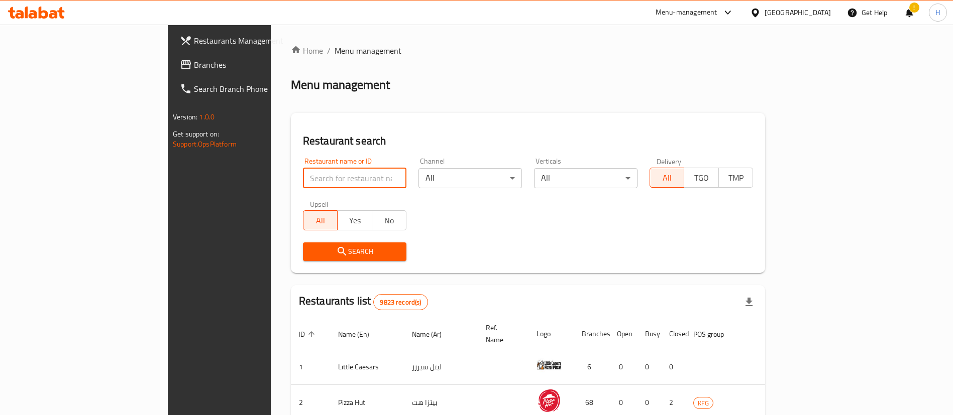
click at [303, 171] on input "search" at bounding box center [354, 178] width 103 height 20
type input "love di"
click button "Search" at bounding box center [354, 252] width 103 height 19
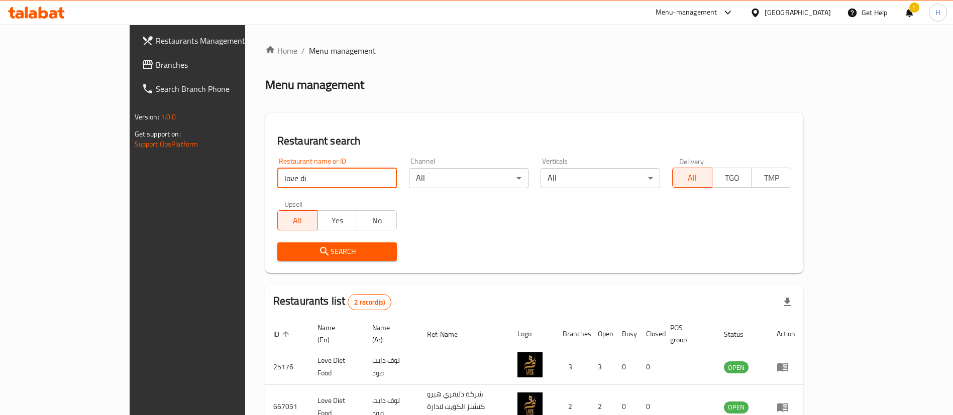
click at [484, 264] on div "Search" at bounding box center [534, 252] width 526 height 31
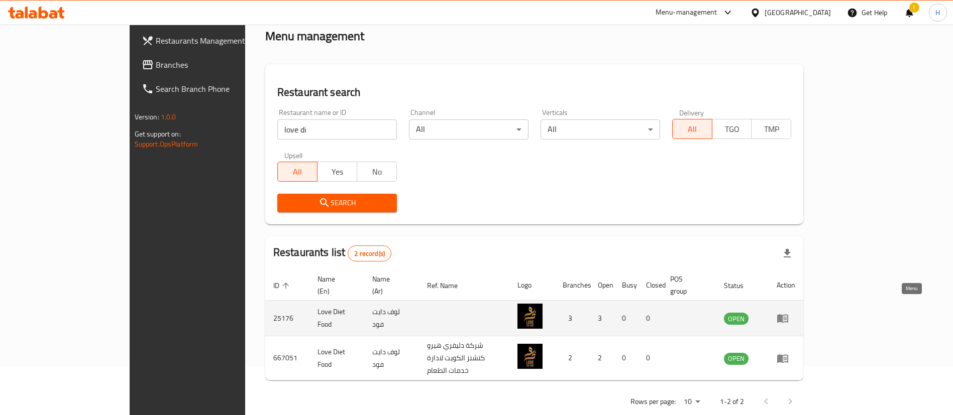
click at [789, 312] on icon "enhanced table" at bounding box center [783, 318] width 12 height 12
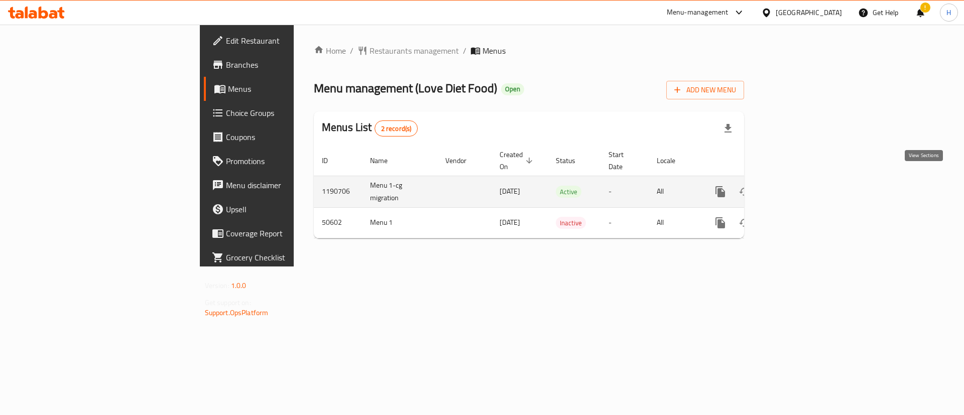
click at [798, 187] on icon "enhanced table" at bounding box center [793, 191] width 9 height 9
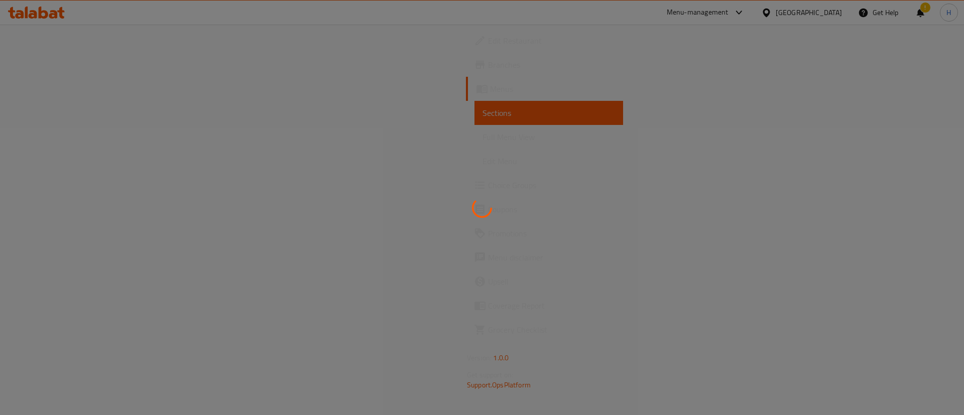
drag, startPoint x: 546, startPoint y: 251, endPoint x: 275, endPoint y: 225, distance: 272.5
click at [275, 225] on div at bounding box center [482, 207] width 964 height 415
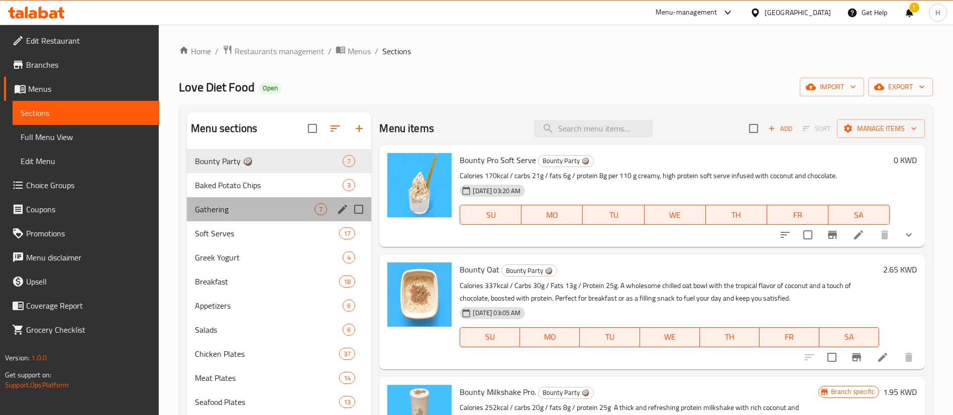
click at [235, 202] on div "Gathering 7" at bounding box center [279, 209] width 184 height 24
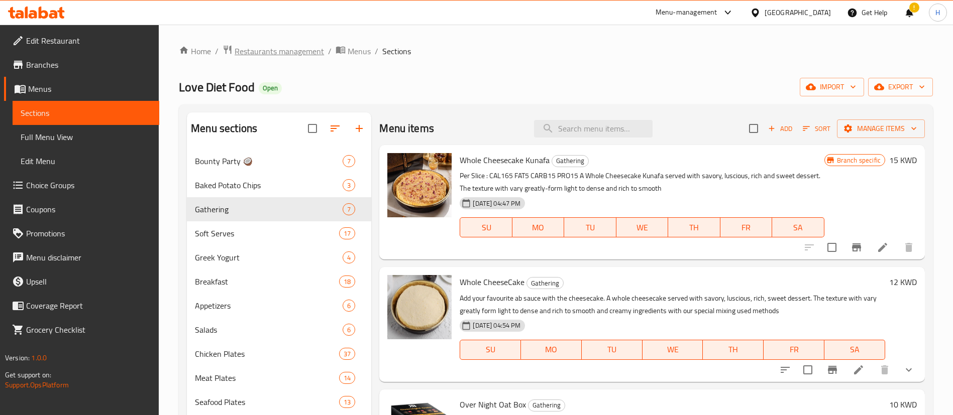
click at [273, 52] on span "Restaurants management" at bounding box center [279, 51] width 89 height 12
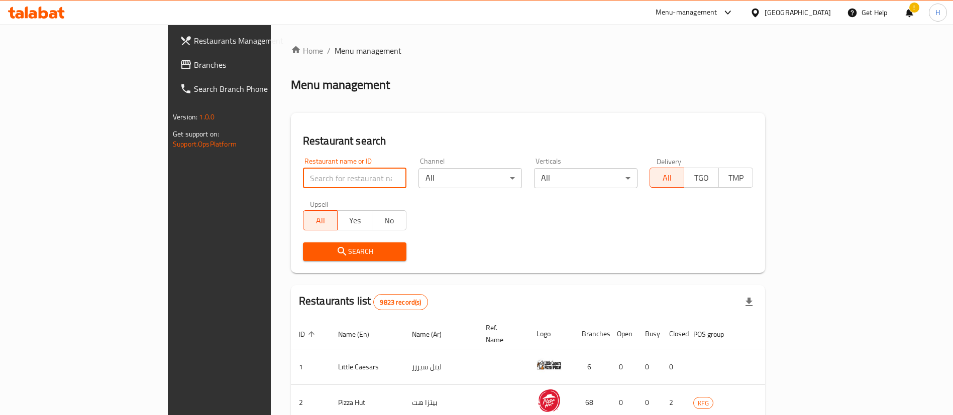
click at [303, 172] on input "search" at bounding box center [354, 178] width 103 height 20
type input "love di"
click button "Search" at bounding box center [354, 252] width 103 height 19
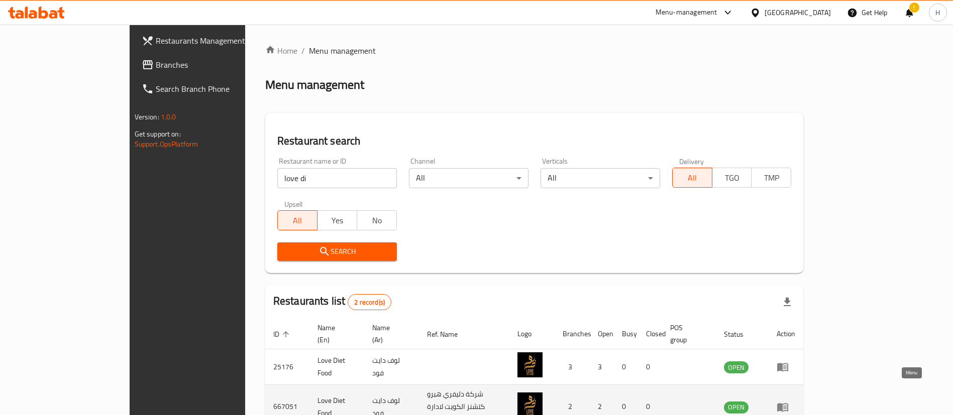
click at [787, 406] on icon "enhanced table" at bounding box center [785, 408] width 4 height 4
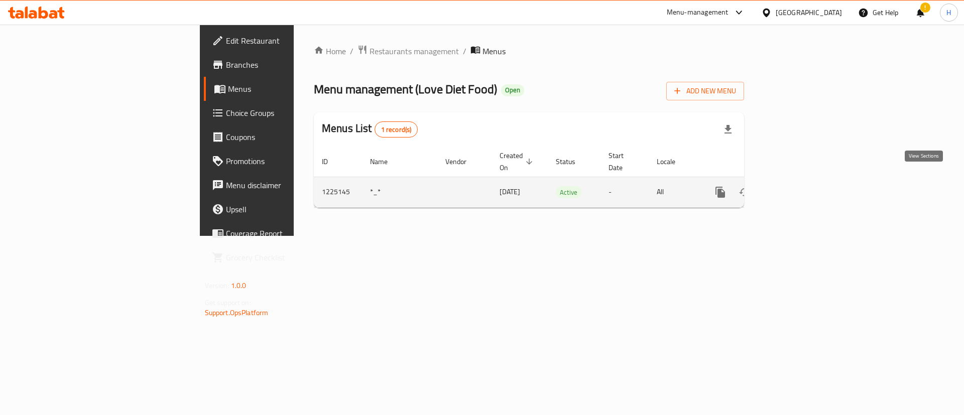
click at [805, 187] on link "enhanced table" at bounding box center [793, 192] width 24 height 24
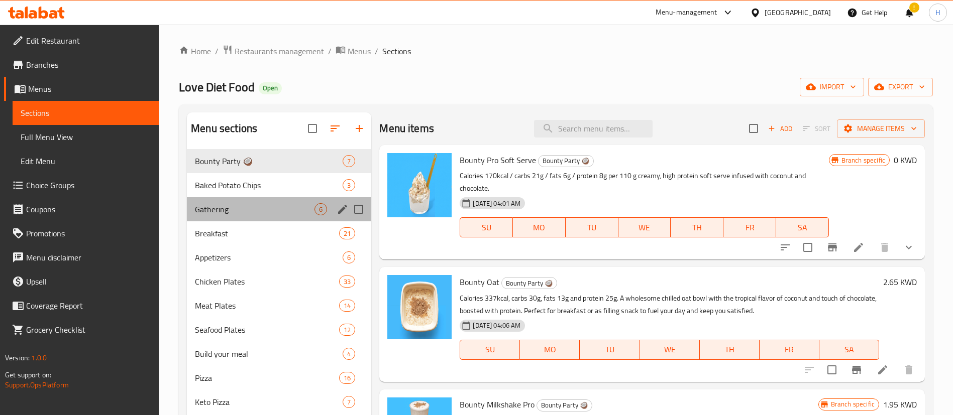
click at [247, 217] on div "Gathering 6" at bounding box center [279, 209] width 184 height 24
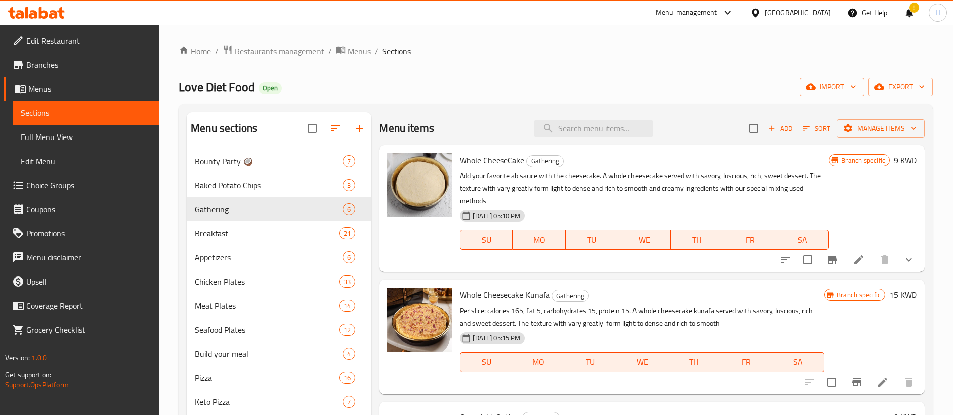
click at [306, 50] on span "Restaurants management" at bounding box center [279, 51] width 89 height 12
